Goal: Transaction & Acquisition: Obtain resource

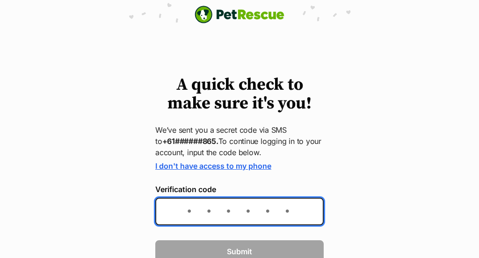
click at [222, 205] on input "Verification code" at bounding box center [239, 212] width 168 height 28
type input "331695"
click at [305, 199] on input "331695" at bounding box center [239, 212] width 168 height 28
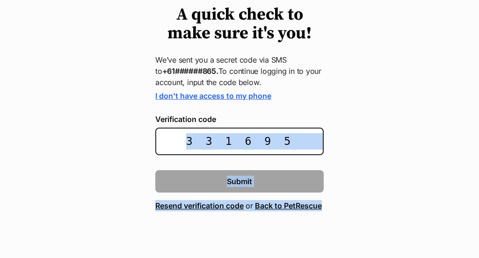
drag, startPoint x: 344, startPoint y: 196, endPoint x: 358, endPoint y: 258, distance: 62.9
click at [358, 258] on html "PetRescue home A quick check to make sure it's you! We’ve sent you a secret cod…" at bounding box center [239, 94] width 479 height 328
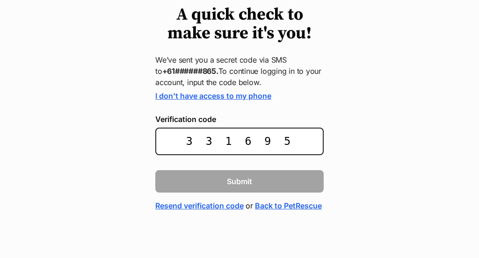
click at [225, 200] on link "Resend verification code" at bounding box center [199, 205] width 88 height 11
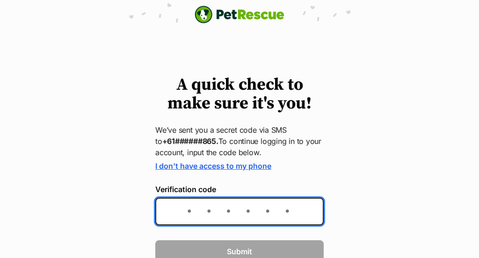
click at [175, 212] on input "Verification code" at bounding box center [239, 212] width 168 height 28
type input "331695"
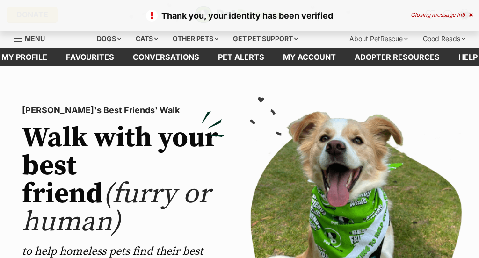
click at [471, 15] on icon at bounding box center [471, 15] width 4 height 6
click at [474, 10] on div "Thank you, your identity has been verified Closing message in 5" at bounding box center [239, 15] width 479 height 31
click at [472, 13] on icon at bounding box center [471, 15] width 4 height 6
click at [107, 36] on div "Dogs" at bounding box center [108, 38] width 37 height 19
click at [108, 37] on div "Dogs" at bounding box center [108, 38] width 37 height 19
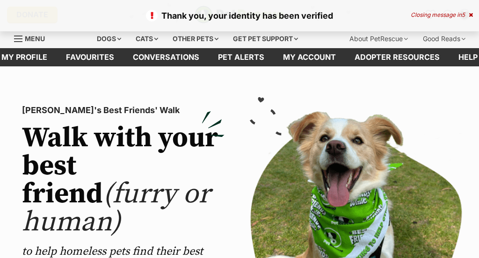
click at [21, 33] on link "Menu" at bounding box center [32, 37] width 37 height 17
click at [23, 40] on link "Menu" at bounding box center [32, 37] width 37 height 17
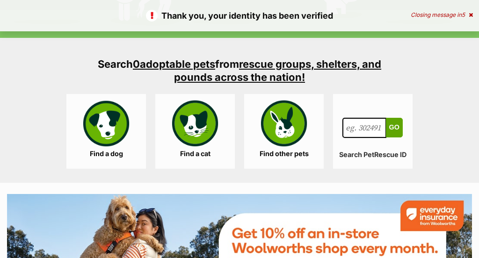
scroll to position [879, 0]
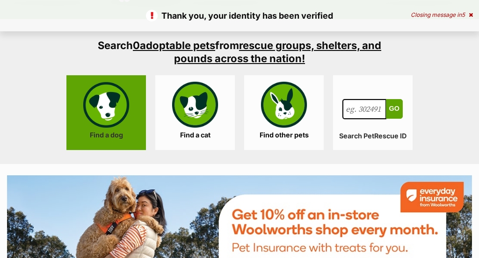
click at [116, 118] on link "Find a dog" at bounding box center [106, 112] width 80 height 75
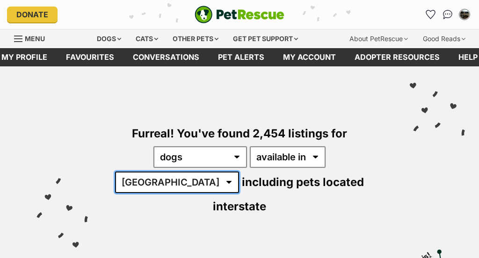
click at [239, 172] on select "Australia ACT NSW NT QLD SA TAS VIC WA" at bounding box center [177, 183] width 124 height 22
select select "VIC"
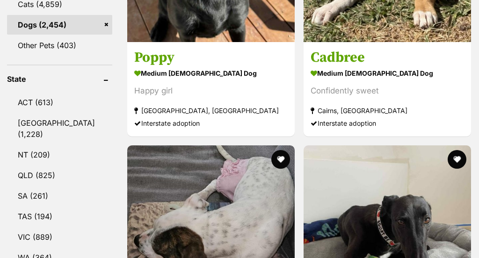
scroll to position [486, 0]
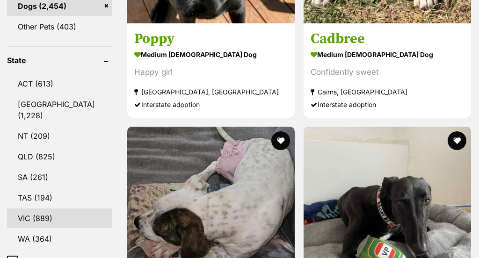
click at [29, 209] on link "VIC (889)" at bounding box center [59, 219] width 105 height 20
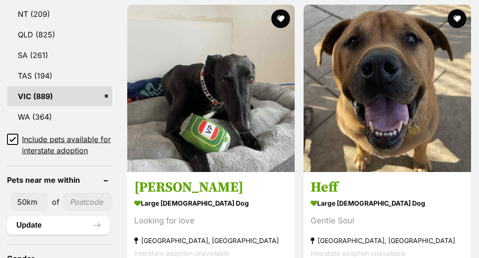
scroll to position [627, 0]
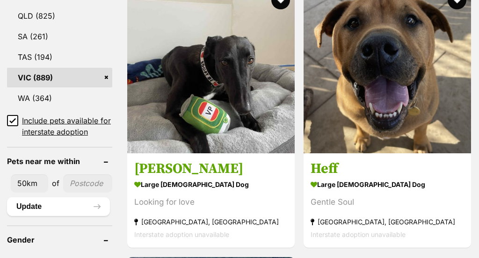
click at [12, 68] on link "VIC (889)" at bounding box center [59, 78] width 105 height 20
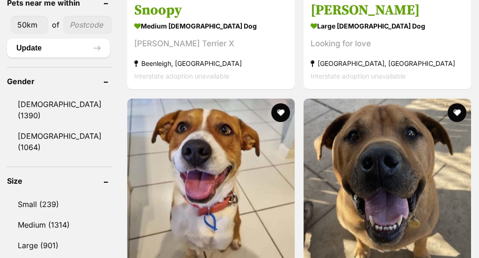
scroll to position [804, 0]
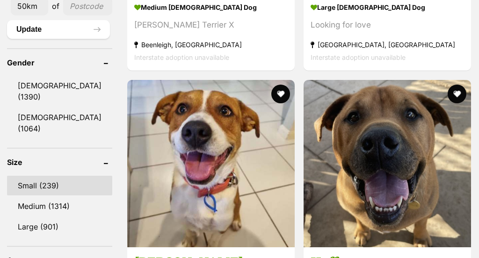
click at [38, 176] on link "Small (239)" at bounding box center [59, 186] width 105 height 20
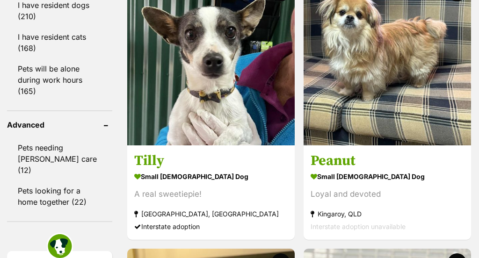
scroll to position [1288, 0]
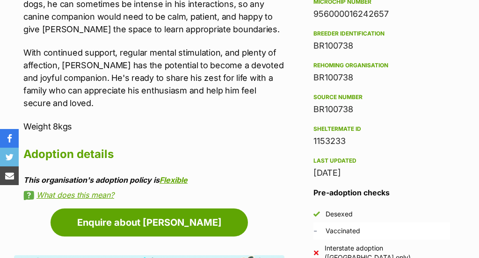
scroll to position [1058, 0]
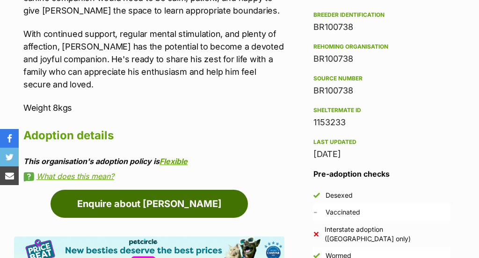
click at [173, 190] on link "Enquire about [PERSON_NAME]" at bounding box center [149, 204] width 197 height 28
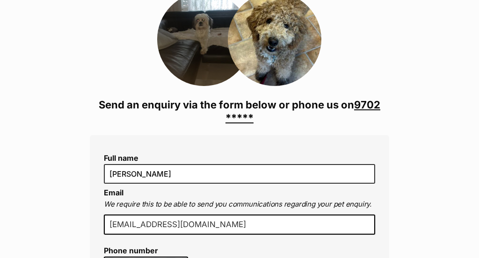
scroll to position [145, 0]
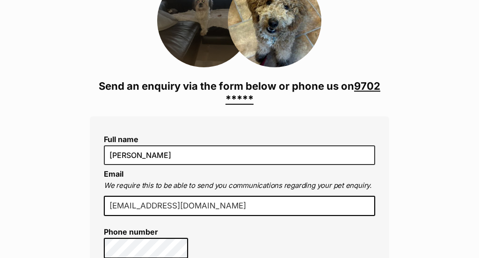
click at [244, 95] on link "9702 *****" at bounding box center [302, 92] width 155 height 25
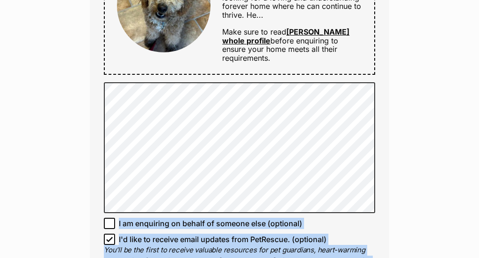
scroll to position [598, 0]
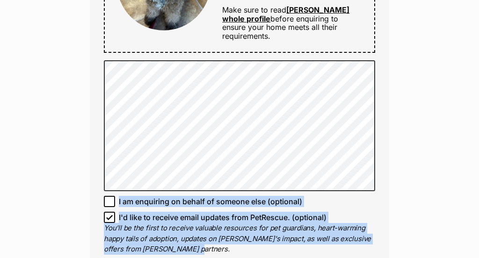
drag, startPoint x: 451, startPoint y: 220, endPoint x: 456, endPoint y: 249, distance: 29.4
click at [456, 256] on div "Enquire about Bailey 9702 8055 Send an enquiry via the form below or phone us o…" at bounding box center [239, 100] width 479 height 1216
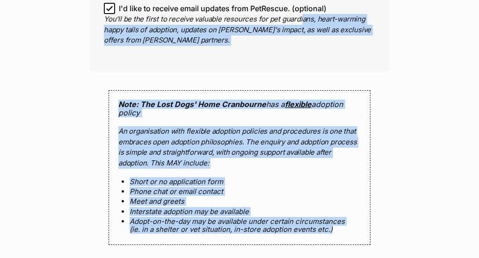
scroll to position [829, 0]
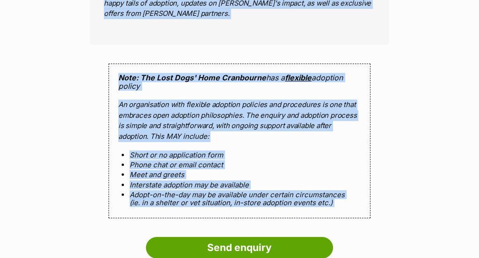
drag, startPoint x: 300, startPoint y: 210, endPoint x: 307, endPoint y: 258, distance: 47.8
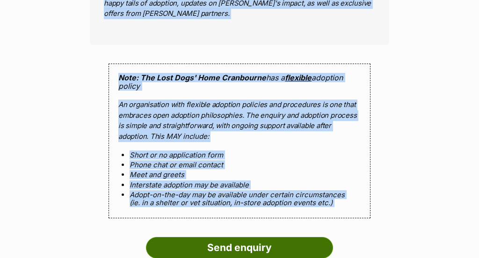
click at [287, 237] on input "Send enquiry" at bounding box center [239, 248] width 187 height 22
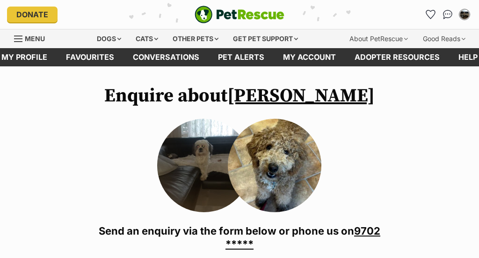
click at [371, 238] on h3 "9702 8055 Send an enquiry via the form below or phone us on 9702 *****" at bounding box center [239, 238] width 299 height 26
click at [372, 231] on link "9702 *****" at bounding box center [302, 237] width 155 height 25
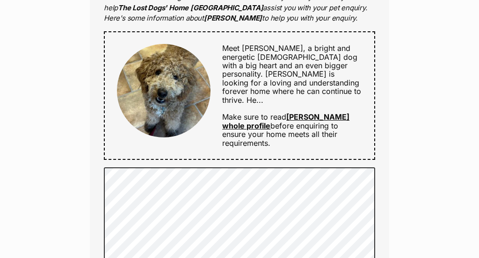
click at [320, 112] on link "[PERSON_NAME] whole profile" at bounding box center [285, 121] width 127 height 18
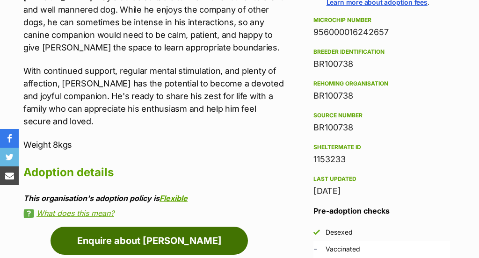
click at [176, 227] on link "Enquire about [PERSON_NAME]" at bounding box center [149, 241] width 197 height 28
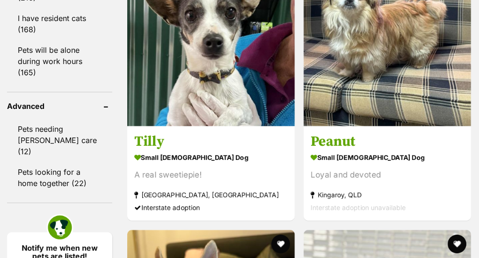
scroll to position [1288, 0]
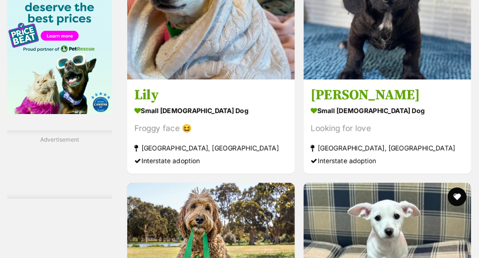
scroll to position [1653, 0]
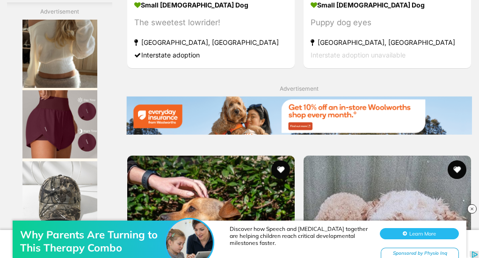
scroll to position [2002, 0]
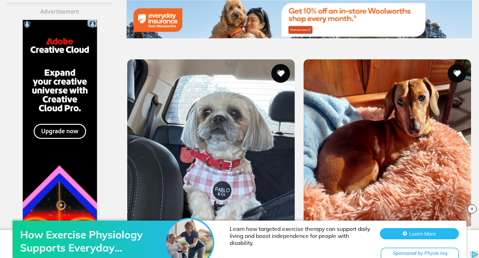
scroll to position [2198, 0]
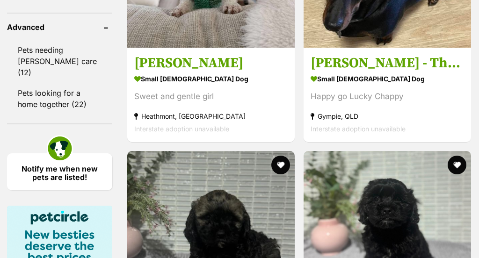
scroll to position [1386, 0]
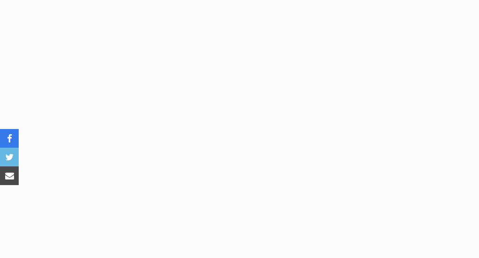
scroll to position [580, 0]
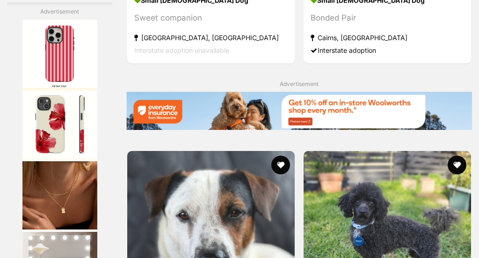
scroll to position [2025, 0]
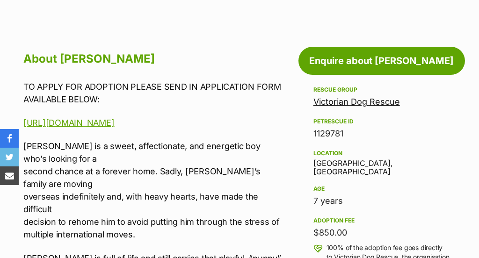
scroll to position [292, 0]
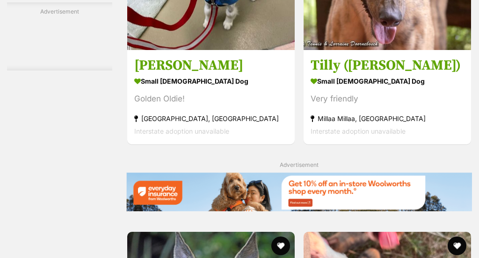
scroll to position [2025, 0]
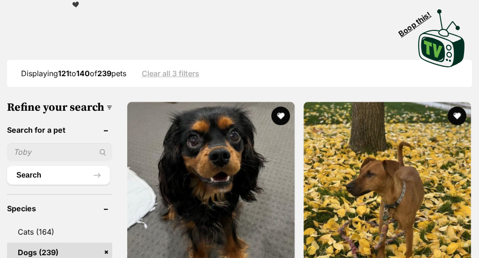
scroll to position [261, 0]
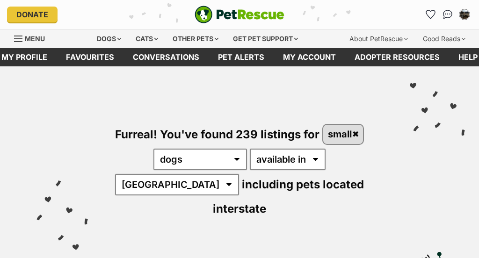
scroll to position [2025, 0]
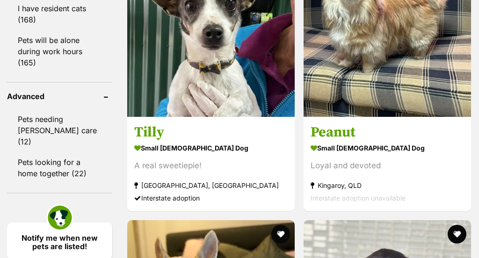
scroll to position [1279, 0]
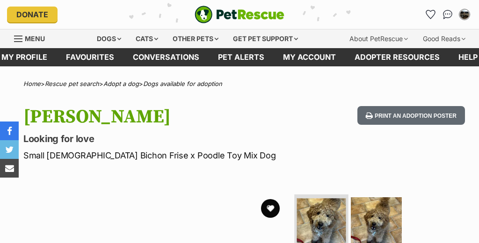
click at [316, 230] on img at bounding box center [321, 222] width 49 height 49
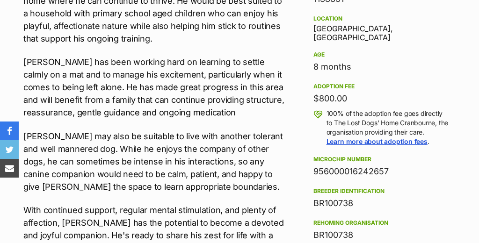
scroll to position [97, 0]
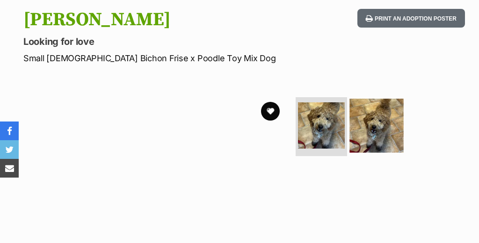
click at [368, 123] on img at bounding box center [376, 126] width 54 height 54
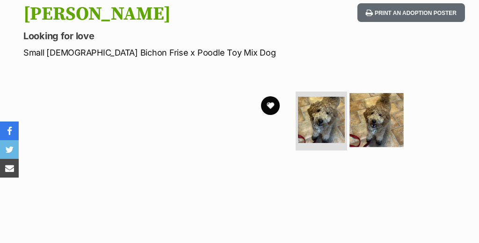
scroll to position [0, 0]
